Goal: Transaction & Acquisition: Obtain resource

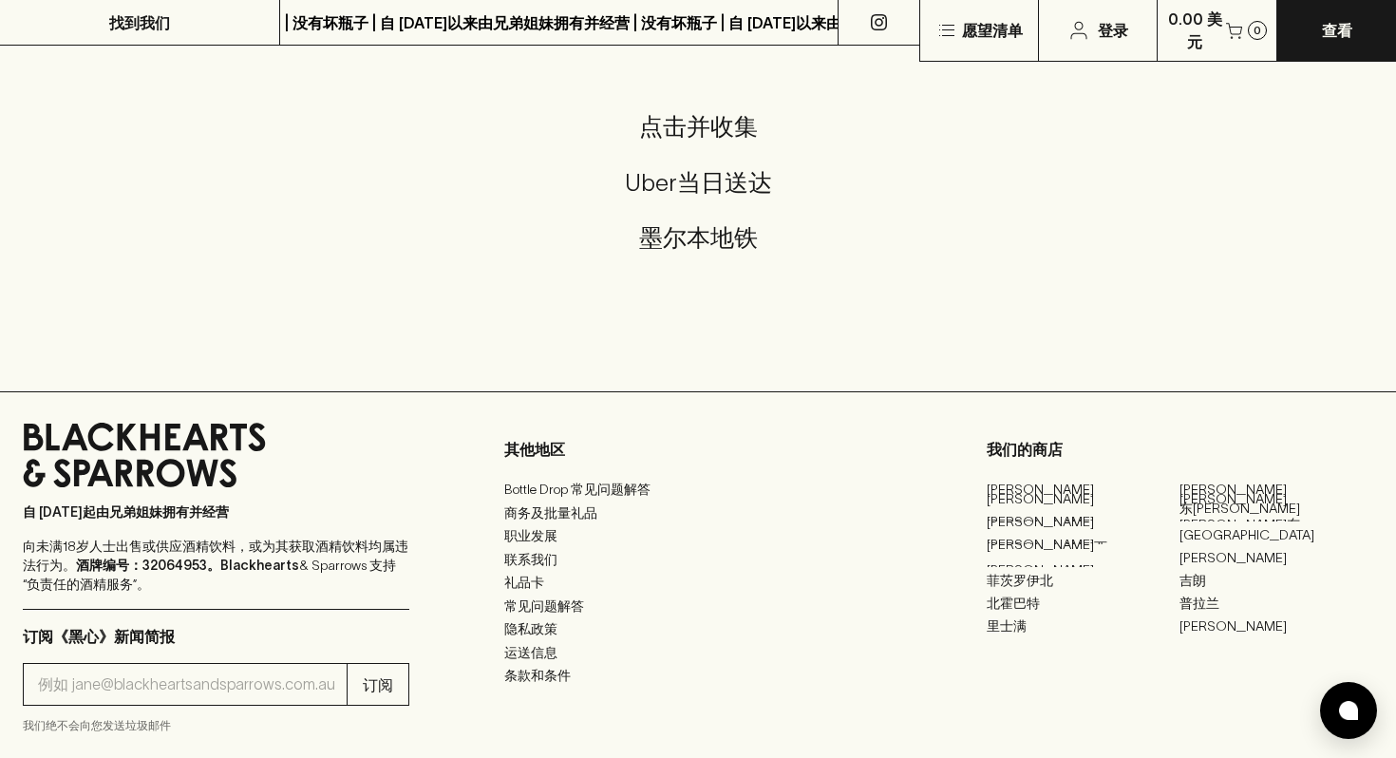
scroll to position [4436, 0]
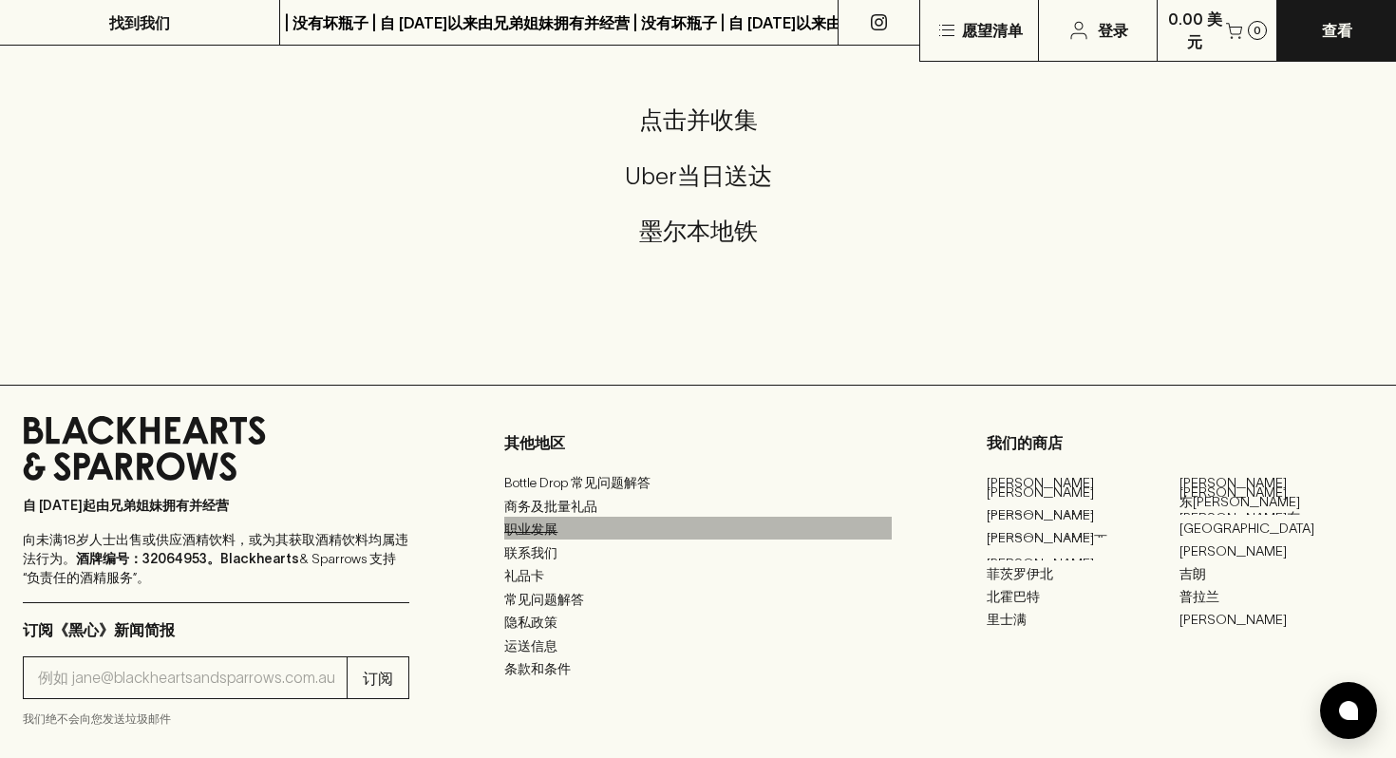
click at [541, 527] on font "职业发展" at bounding box center [530, 528] width 53 height 15
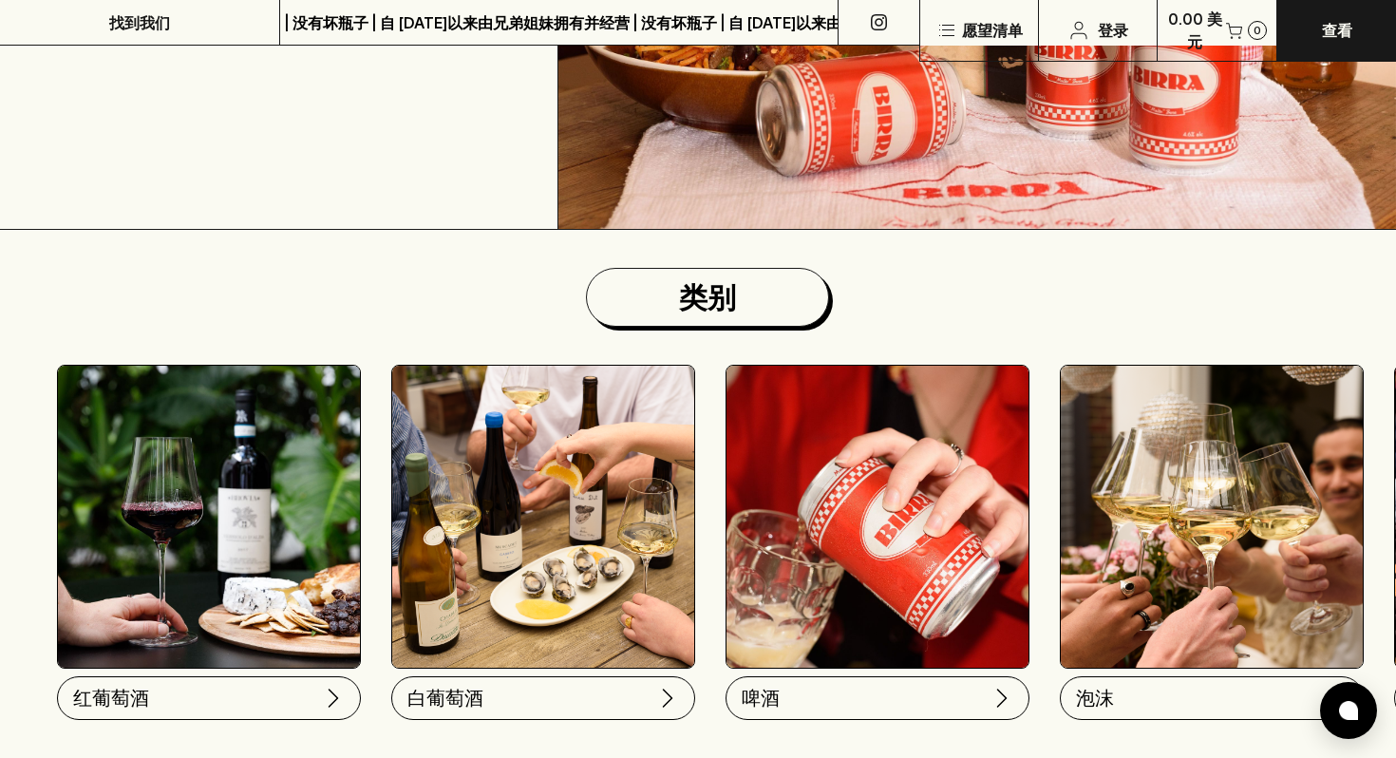
scroll to position [391, 0]
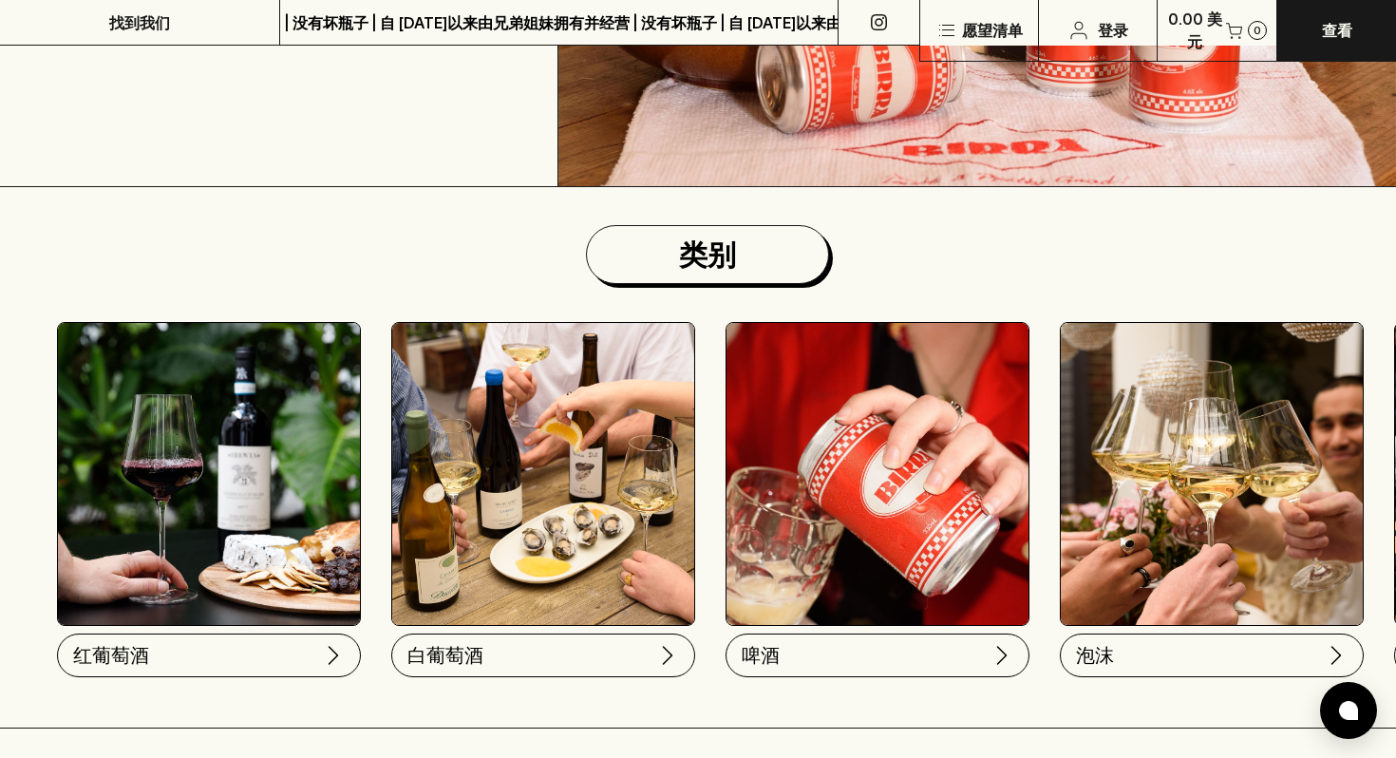
click at [337, 558] on img at bounding box center [209, 474] width 302 height 302
click at [314, 669] on button "红葡萄酒" at bounding box center [207, 652] width 304 height 44
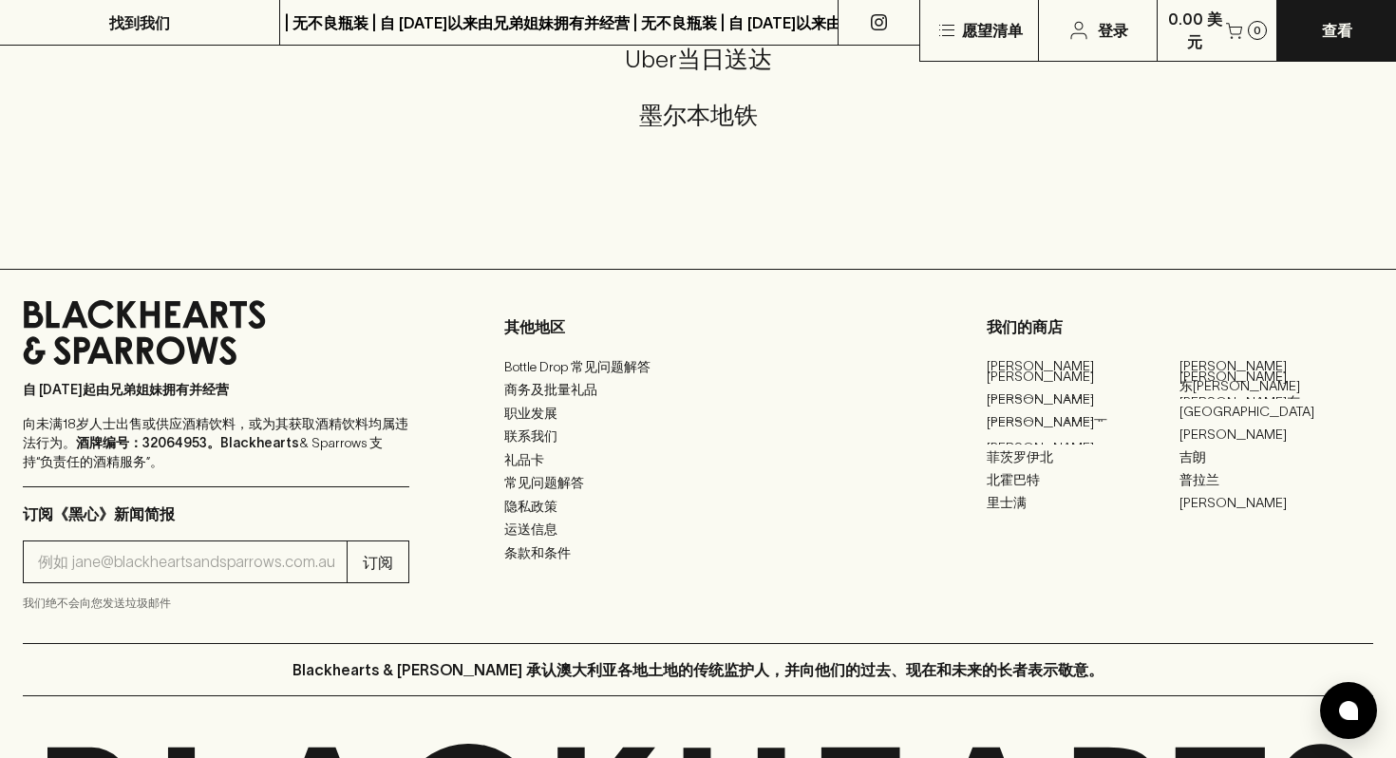
scroll to position [2833, 0]
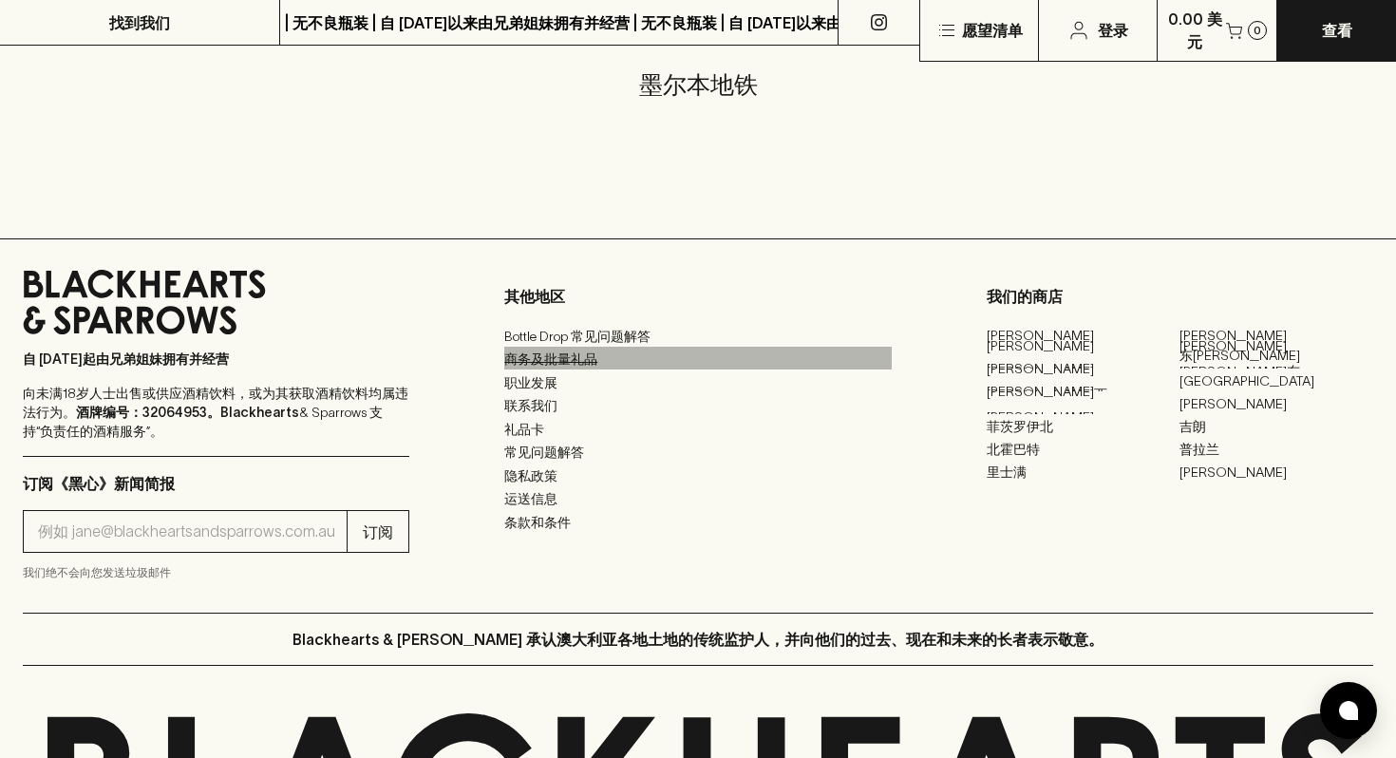
click at [583, 366] on font "商务及批量礼品" at bounding box center [550, 358] width 93 height 15
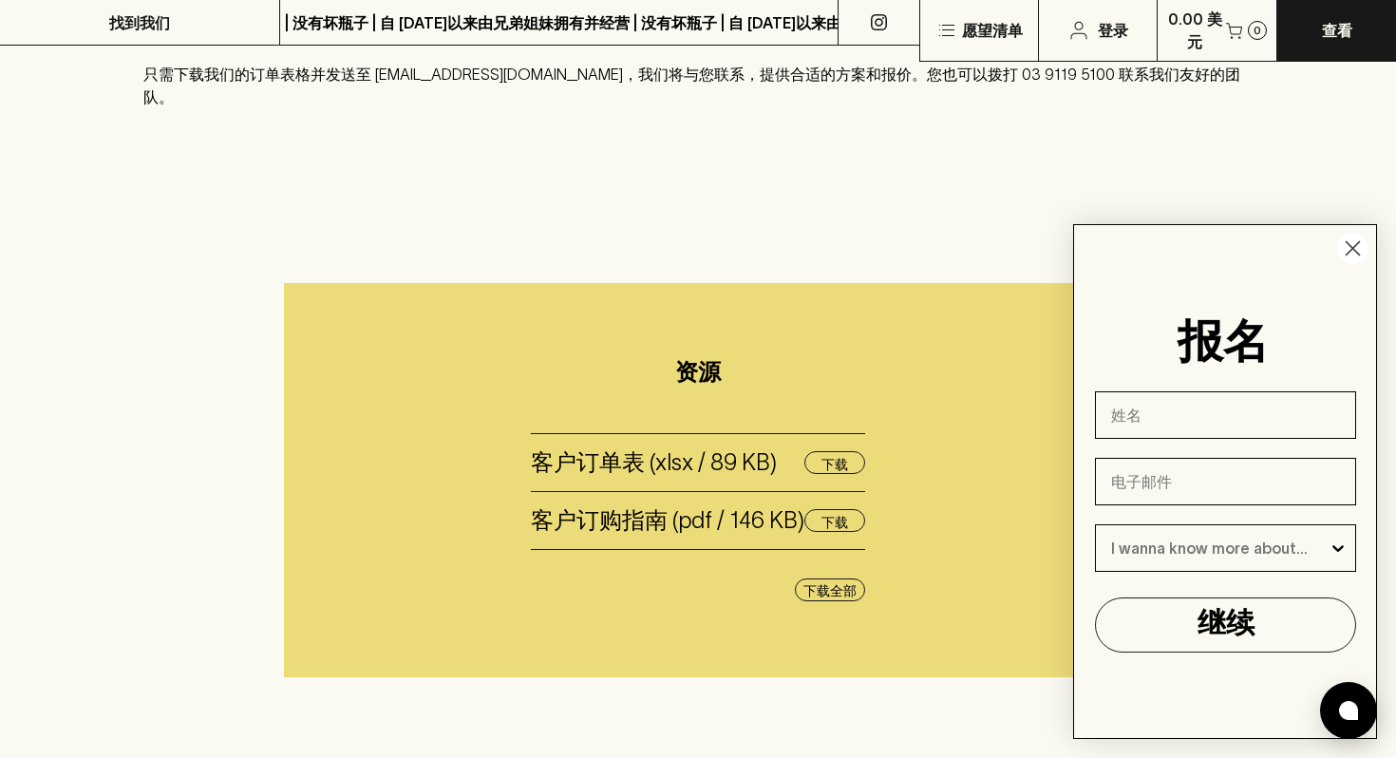
scroll to position [721, 0]
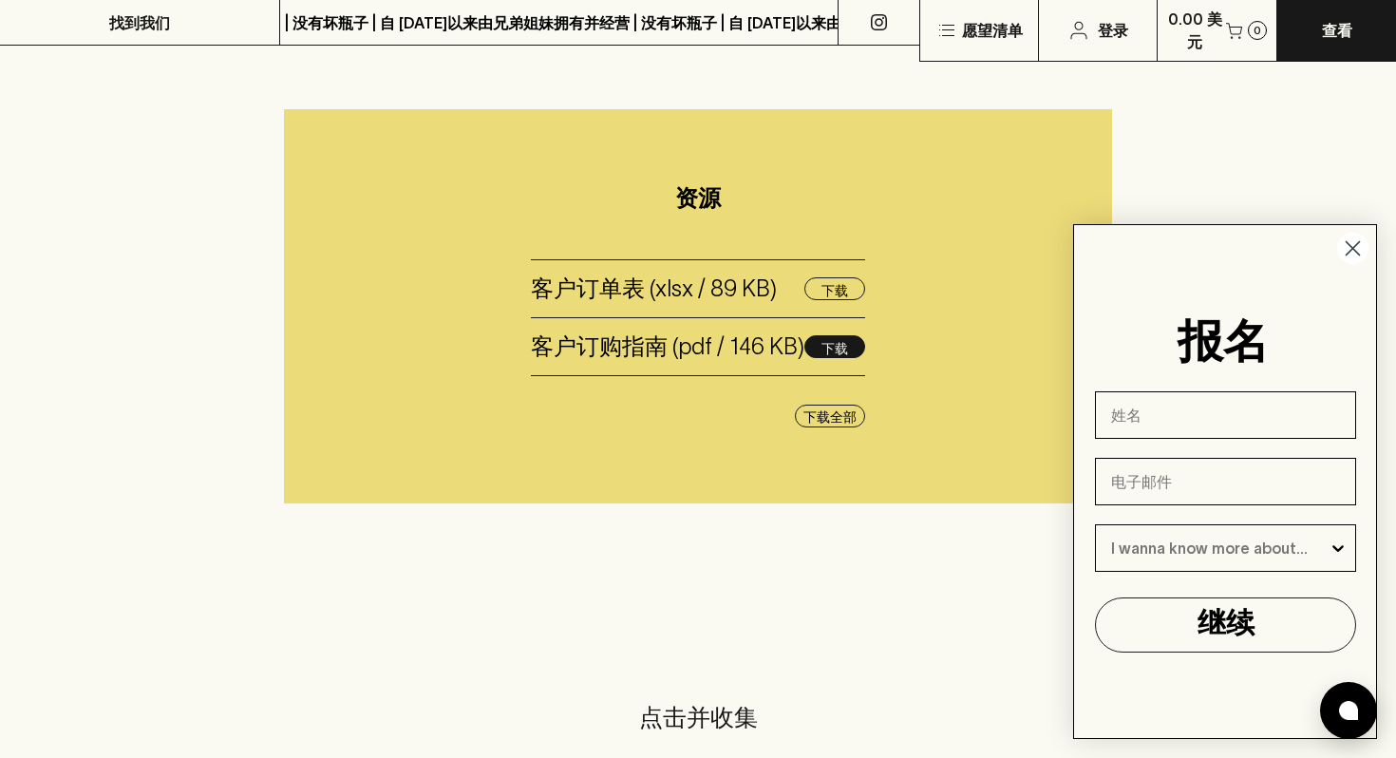
click at [842, 343] on font "下载" at bounding box center [834, 348] width 27 height 15
click at [851, 278] on button "下载" at bounding box center [834, 288] width 61 height 23
click at [1234, 0] on button "0.00 美元 0" at bounding box center [1218, 30] width 120 height 61
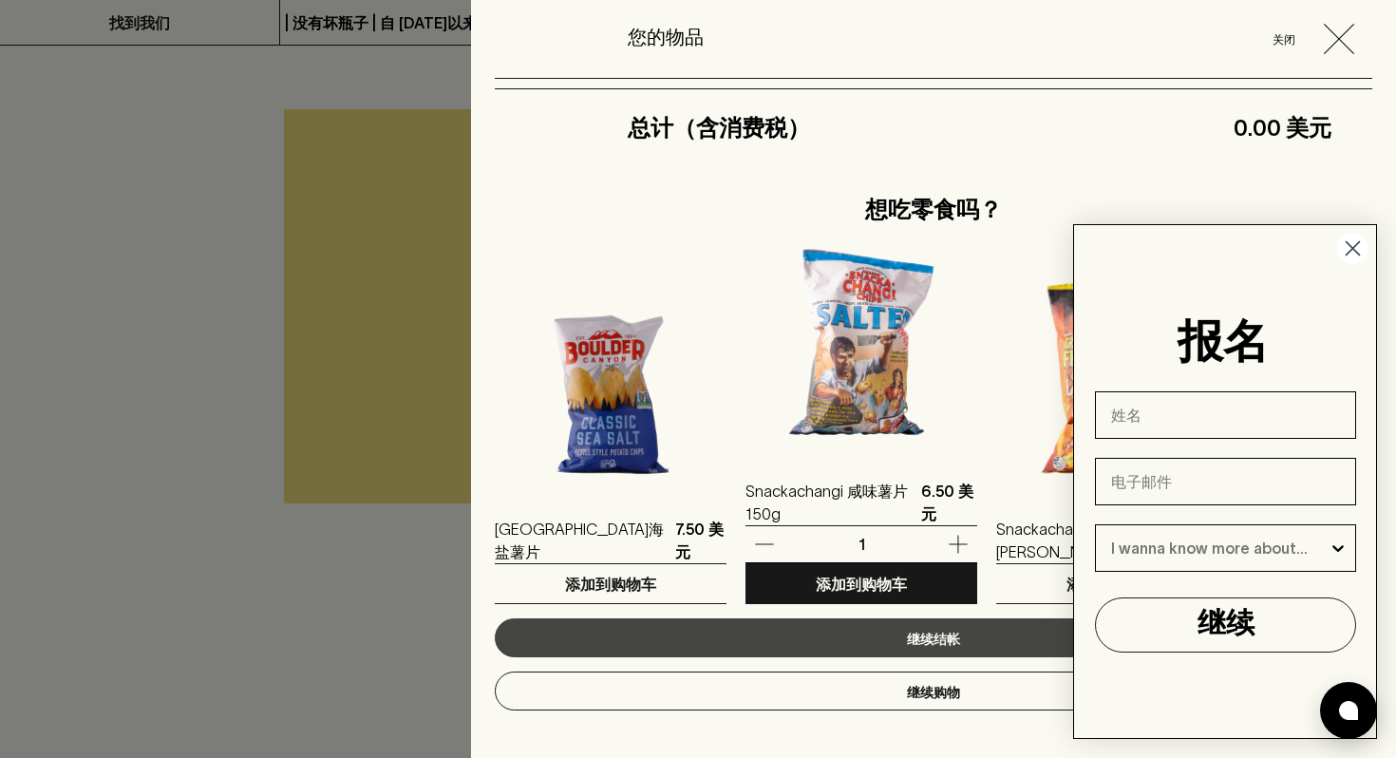
scroll to position [0, 0]
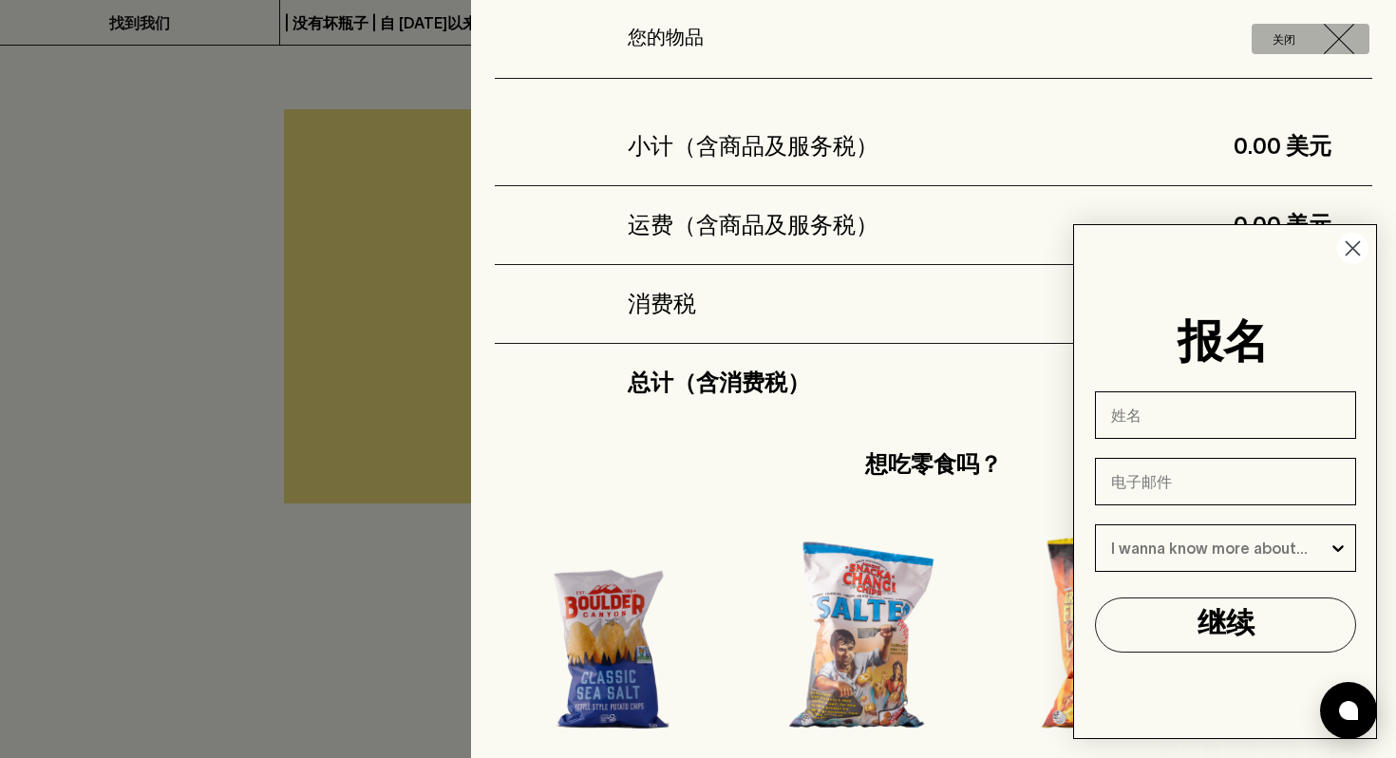
click at [1326, 34] on icon "button" at bounding box center [1339, 39] width 30 height 30
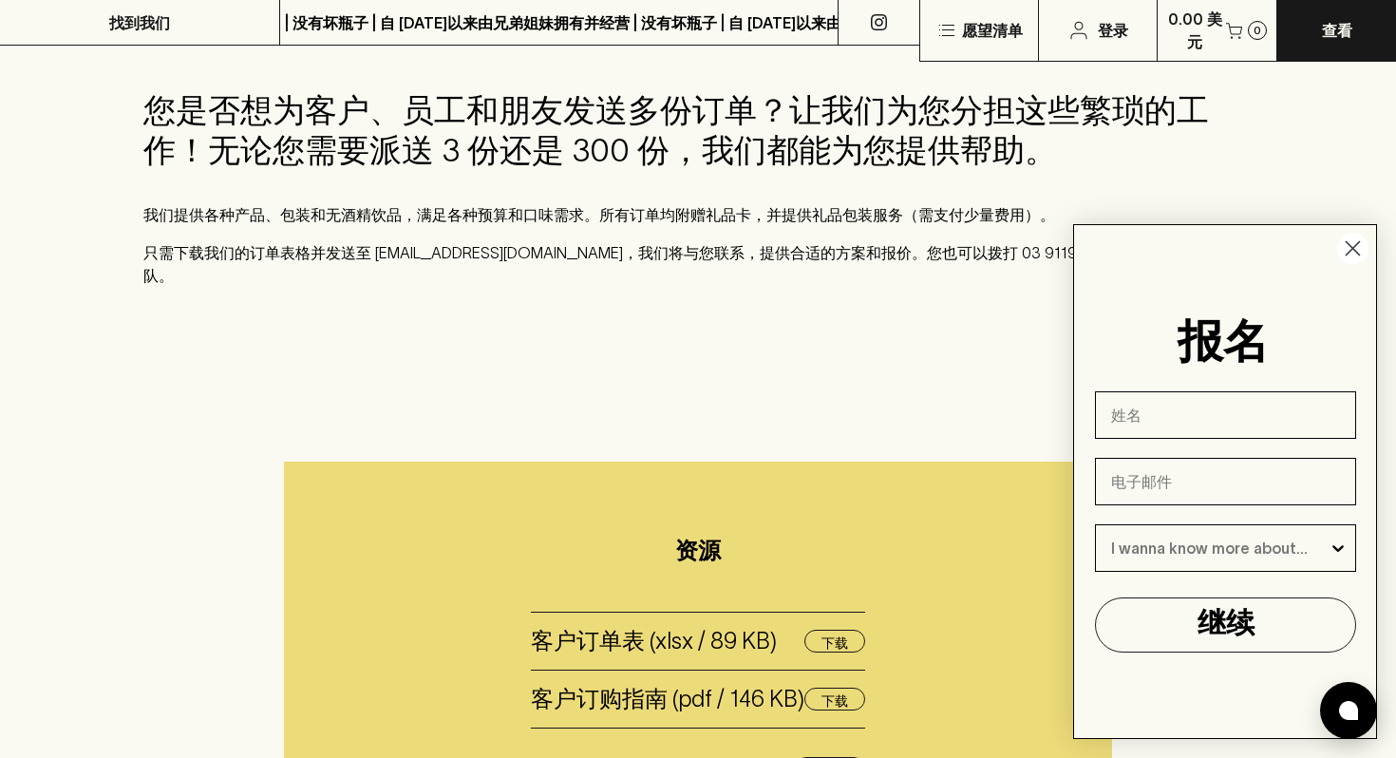
scroll to position [312, 0]
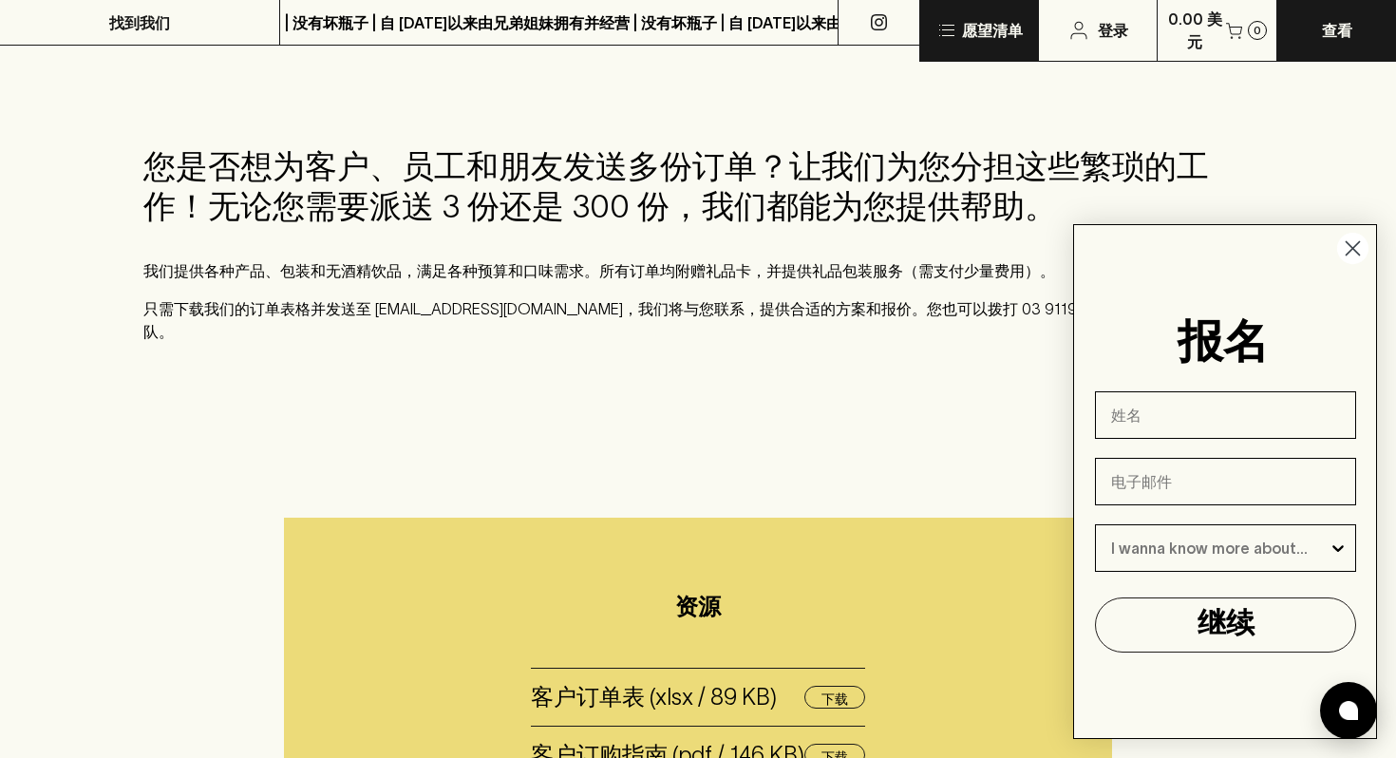
click at [989, 40] on p "愿望清单" at bounding box center [992, 30] width 61 height 23
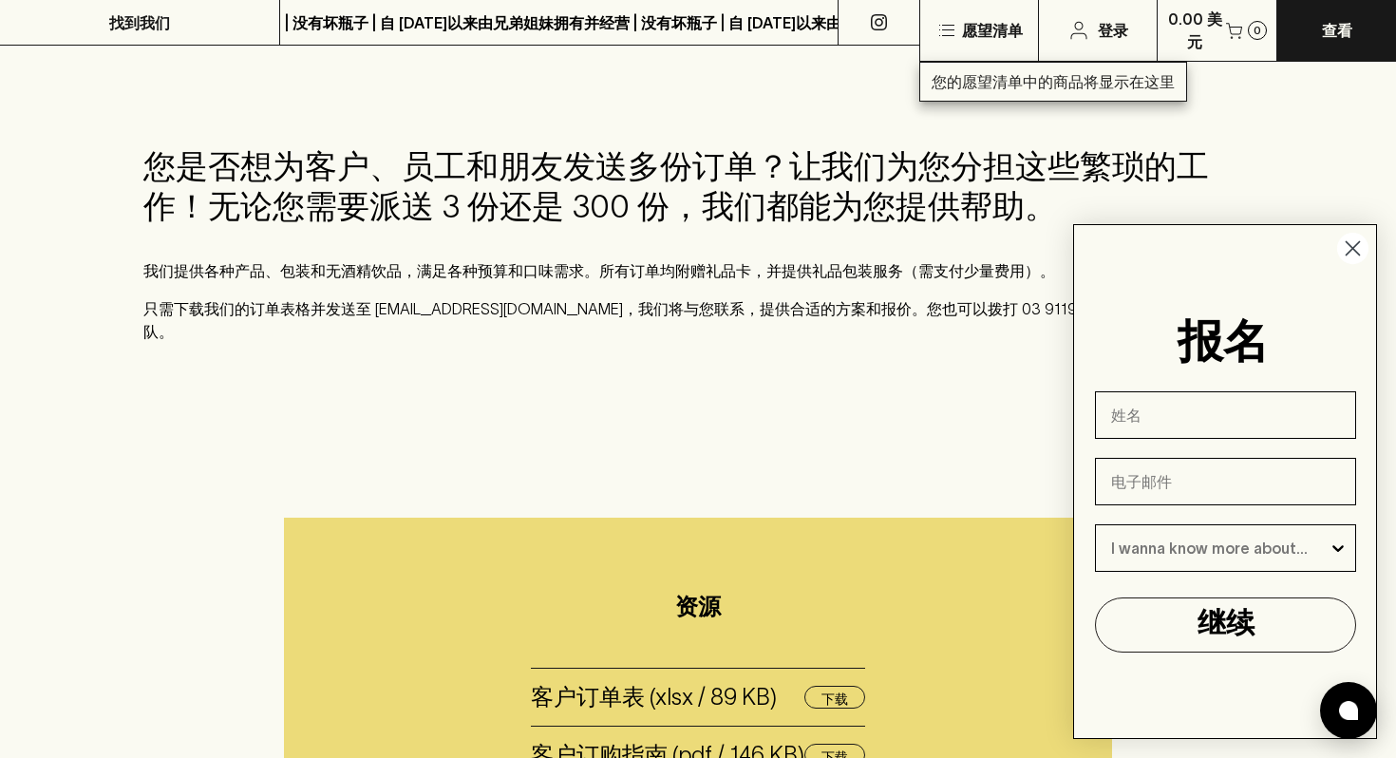
click at [858, 114] on div at bounding box center [698, 379] width 1396 height 758
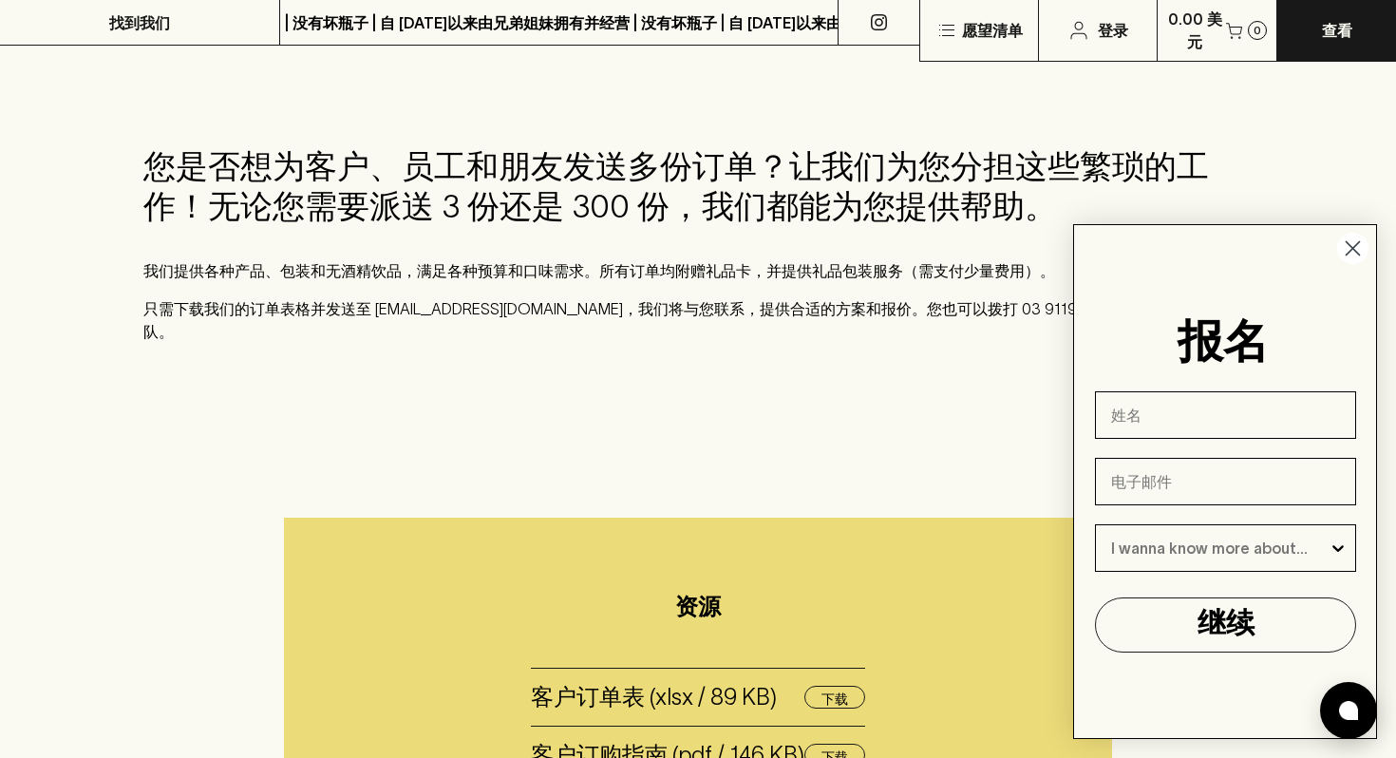
scroll to position [0, 0]
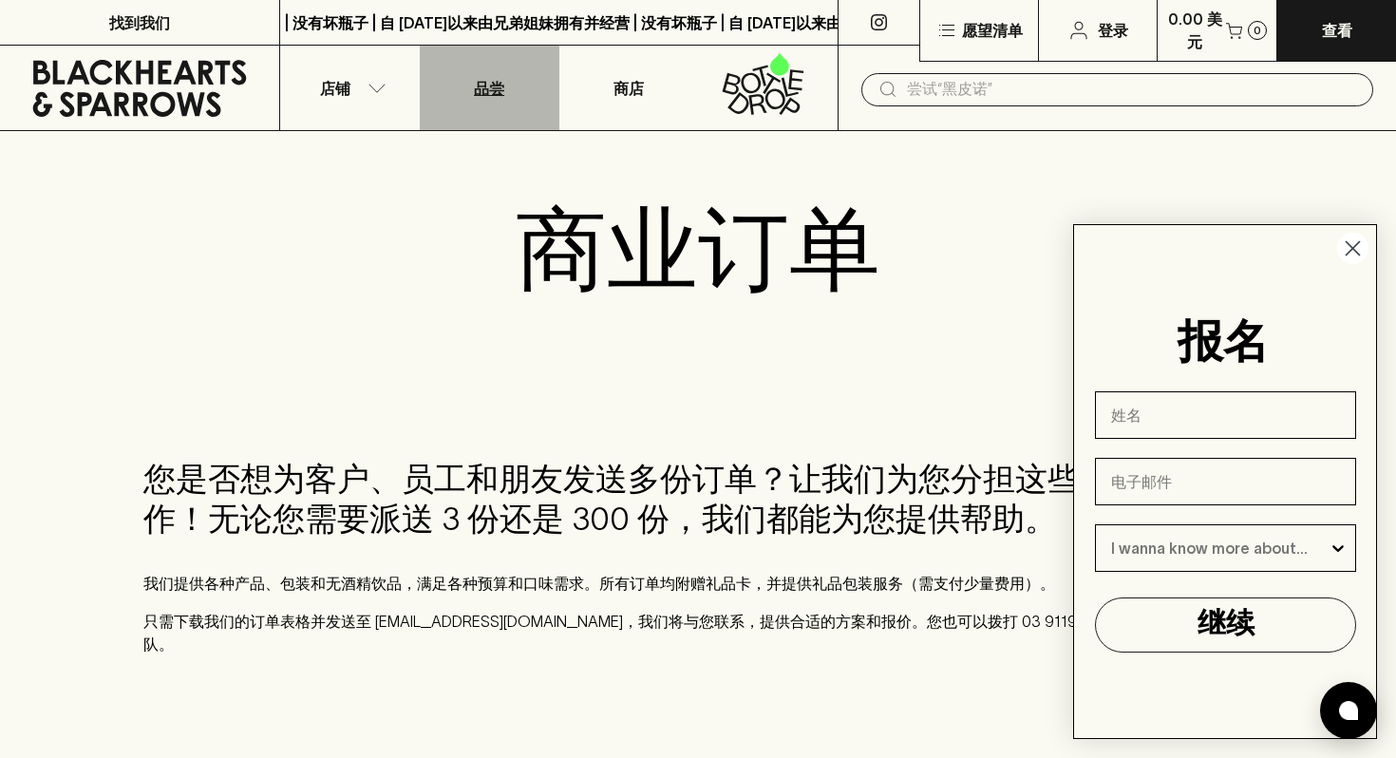
click at [503, 101] on link "品尝" at bounding box center [490, 88] width 140 height 85
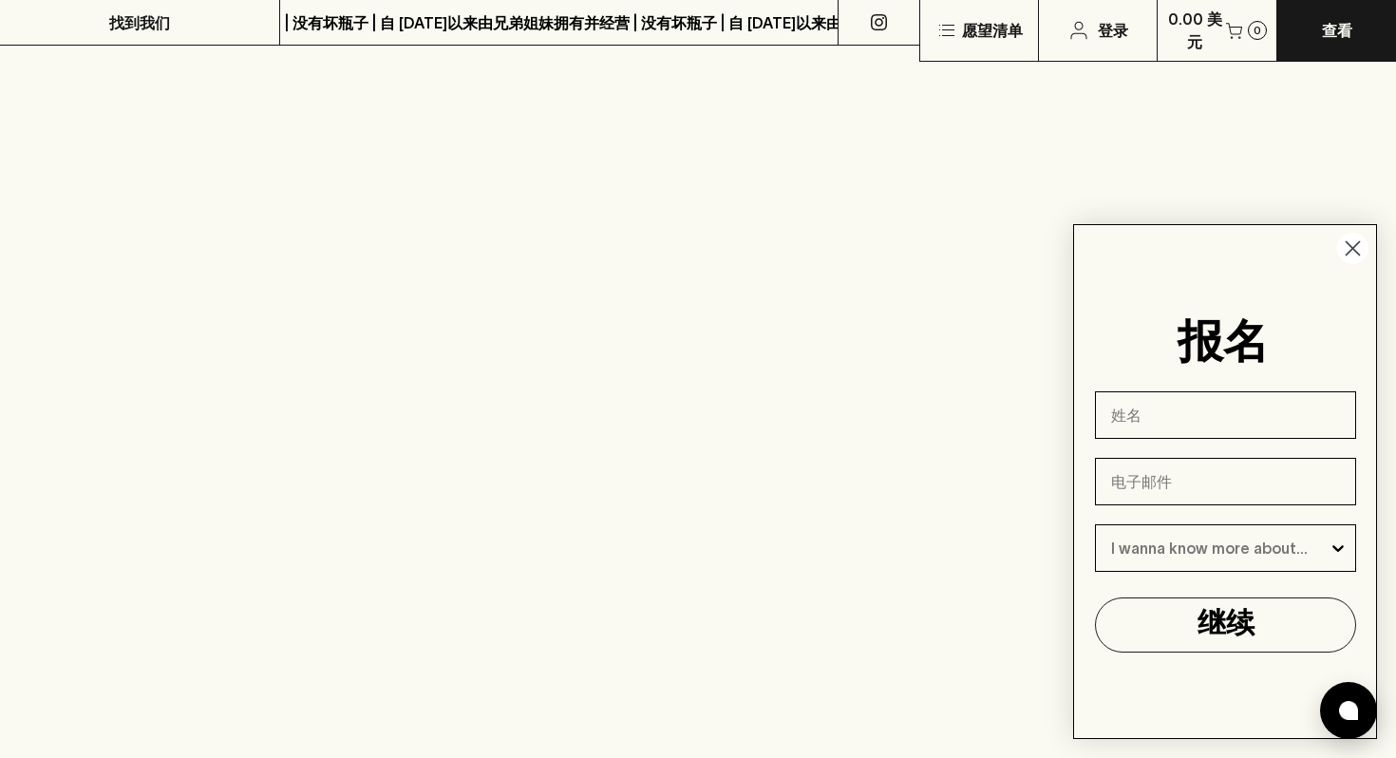
scroll to position [694, 0]
click at [1349, 247] on circle "关闭对话框" at bounding box center [1352, 248] width 31 height 31
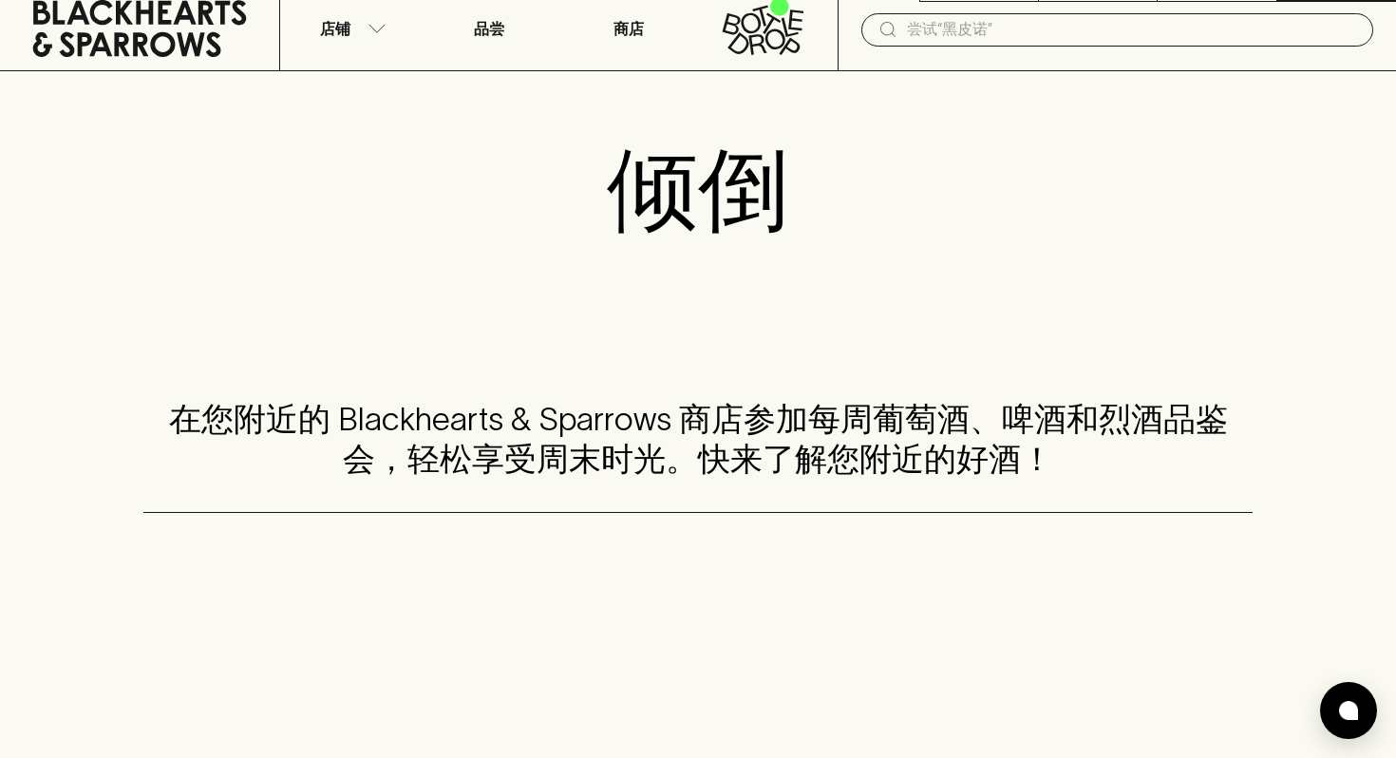
scroll to position [0, 0]
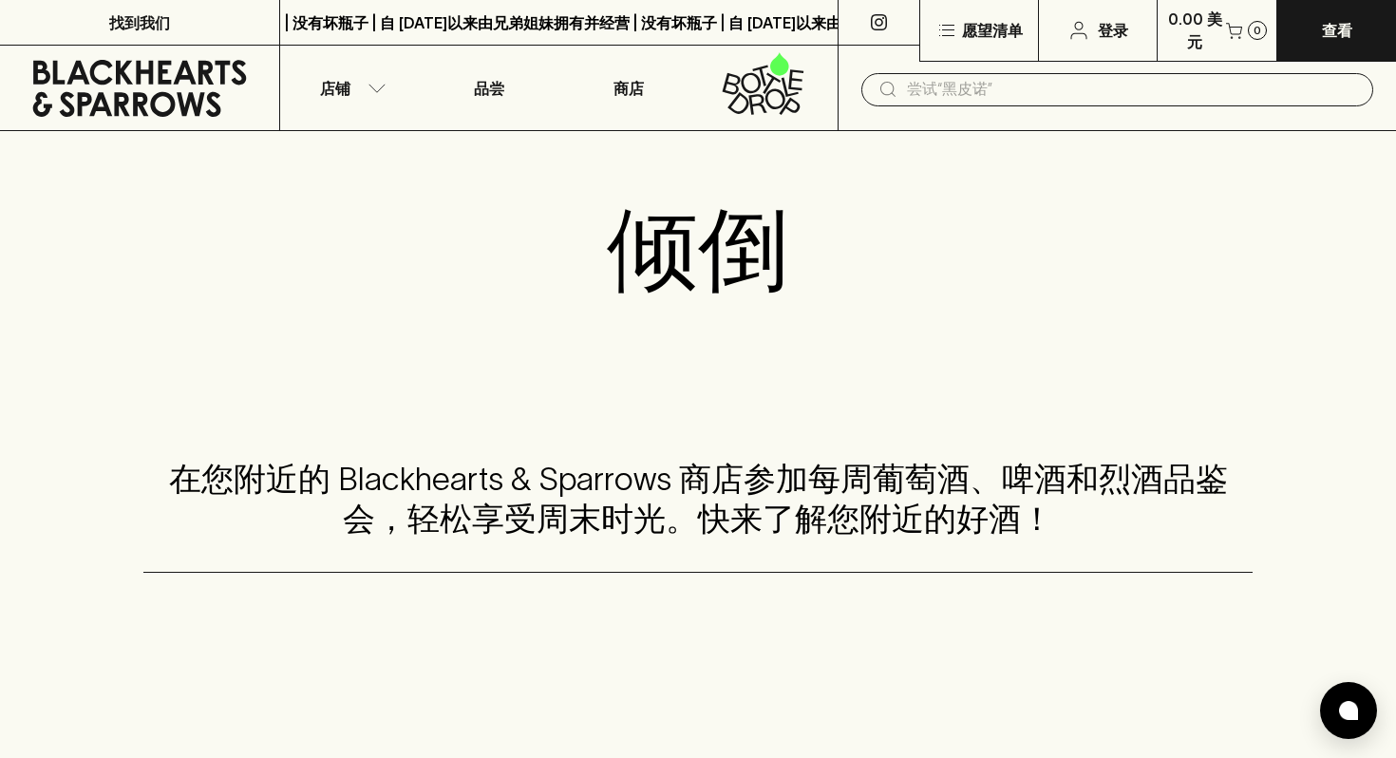
click at [750, 97] on icon at bounding box center [758, 104] width 18 height 21
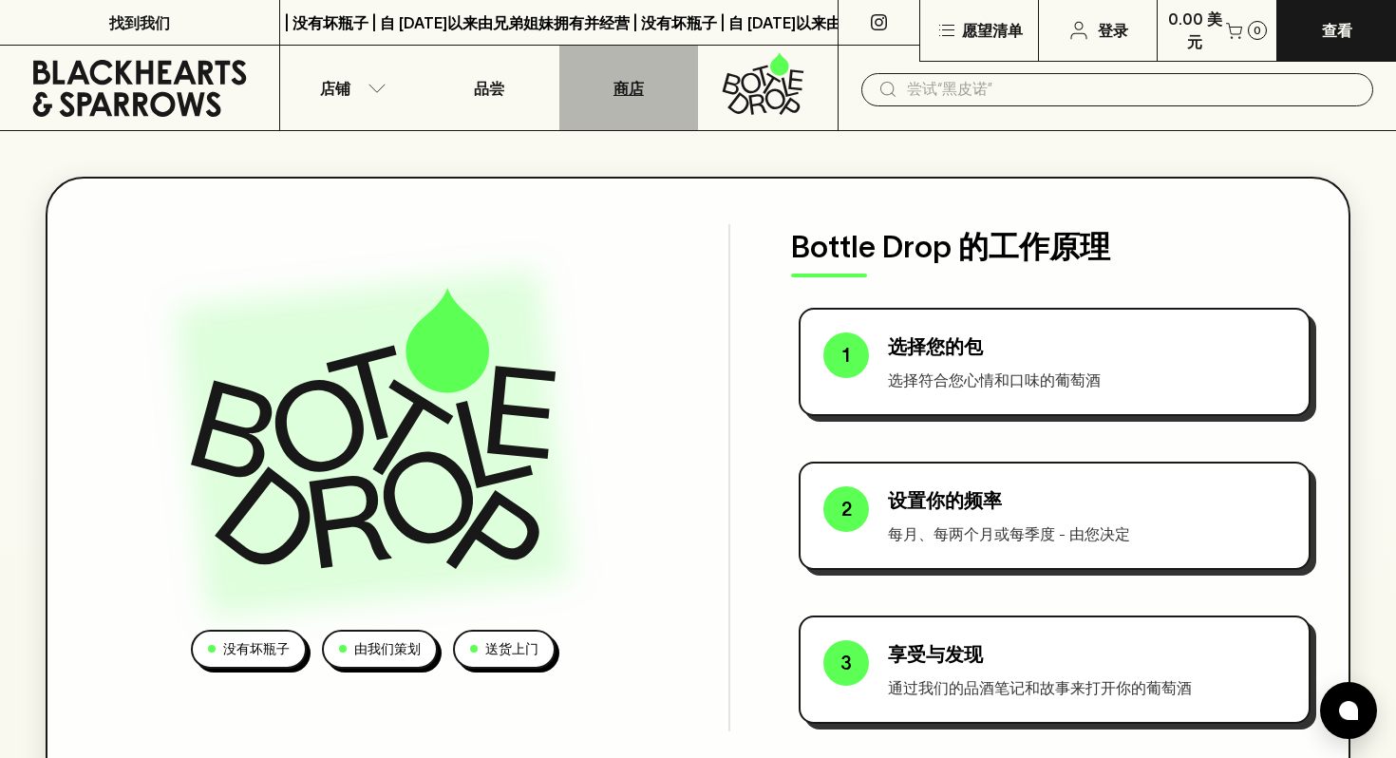
click at [617, 110] on link "商店" at bounding box center [629, 88] width 140 height 85
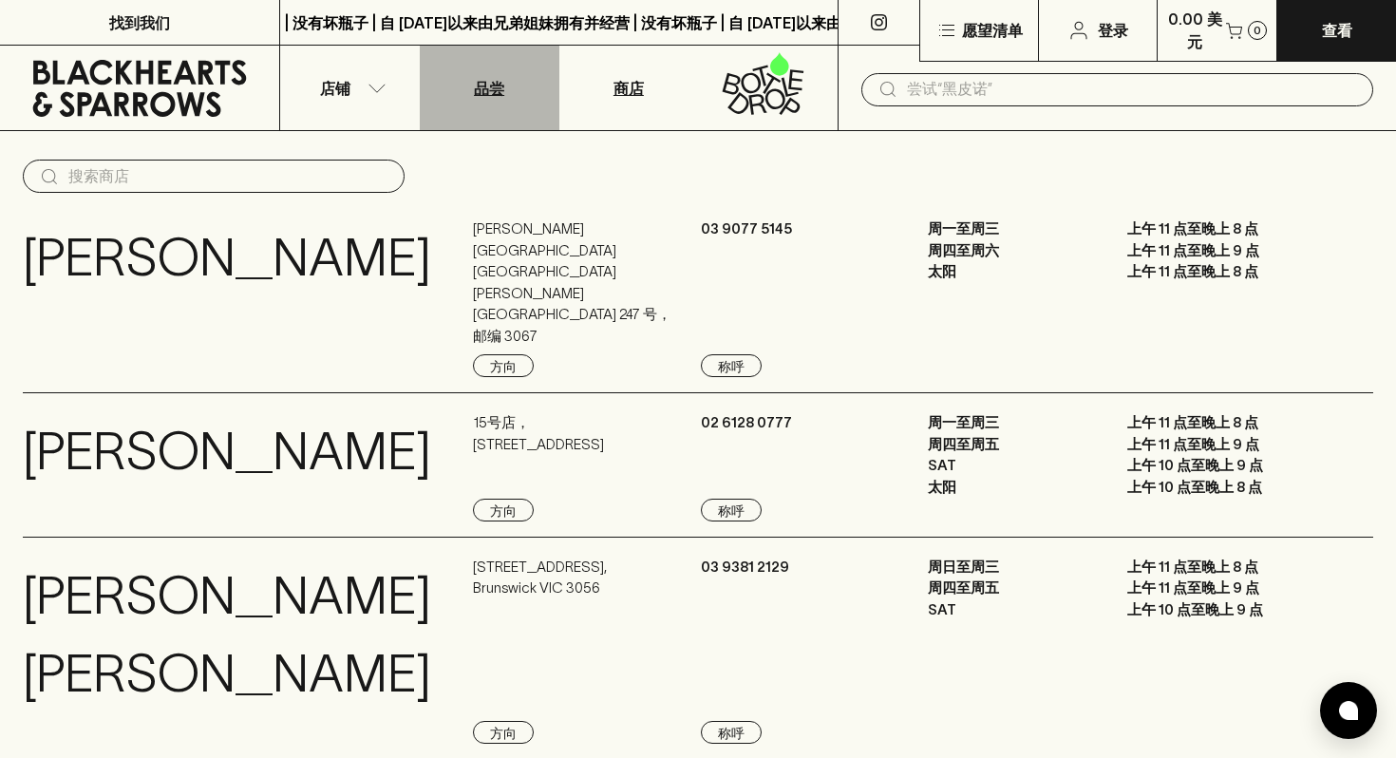
click at [536, 104] on link "品尝" at bounding box center [490, 88] width 140 height 85
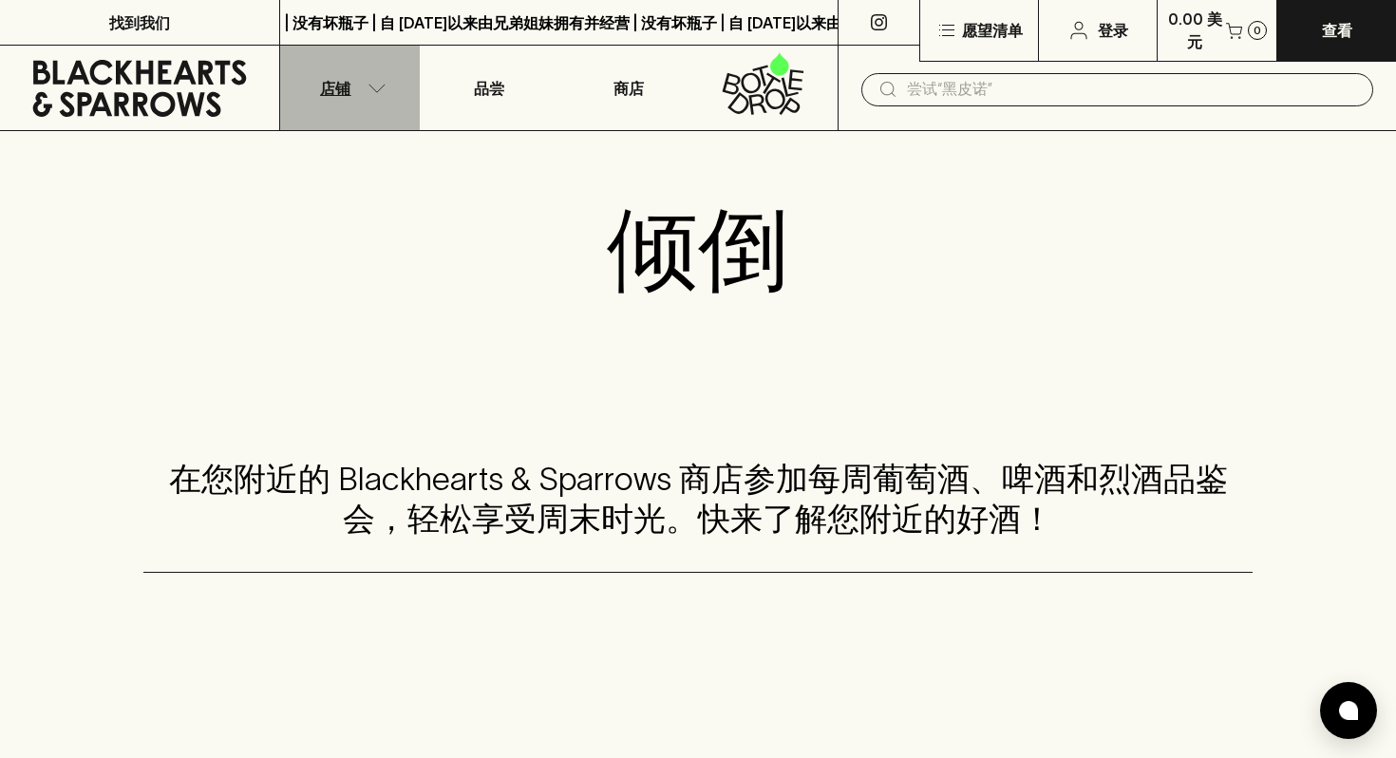
click at [368, 88] on icon "button" at bounding box center [376, 88] width 19 height 9
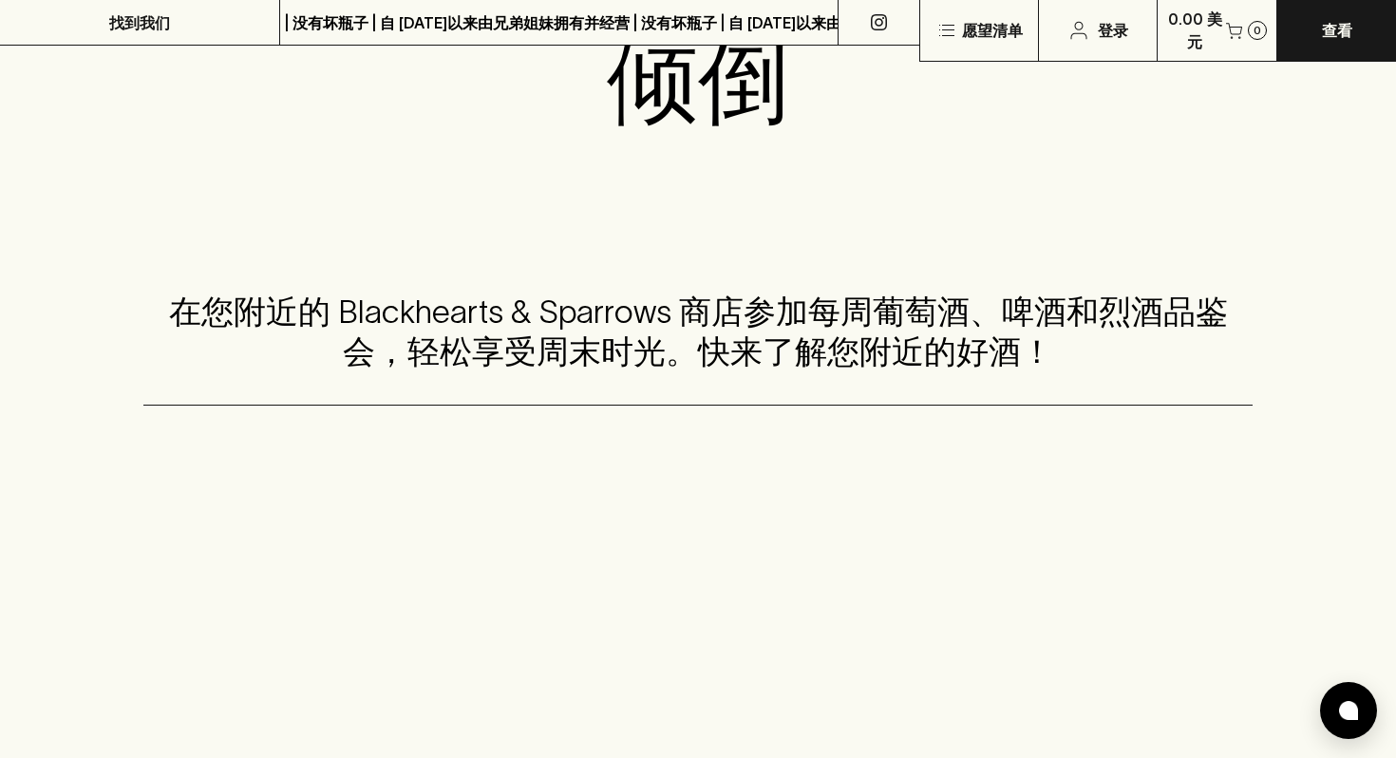
scroll to position [316, 0]
